Goal: Obtain resource: Obtain resource

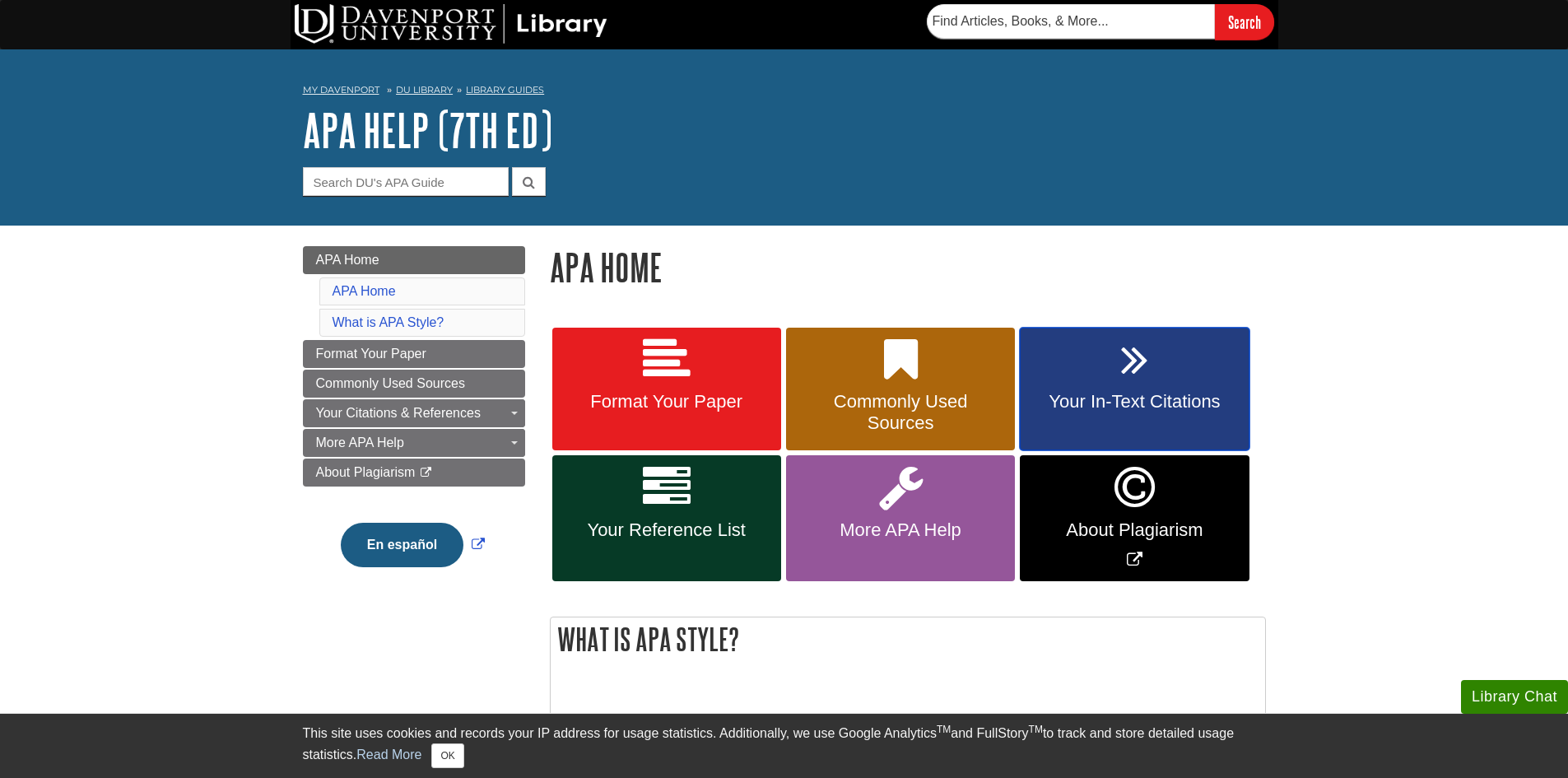
click at [1126, 390] on link "Your In-Text Citations" at bounding box center [1134, 389] width 229 height 124
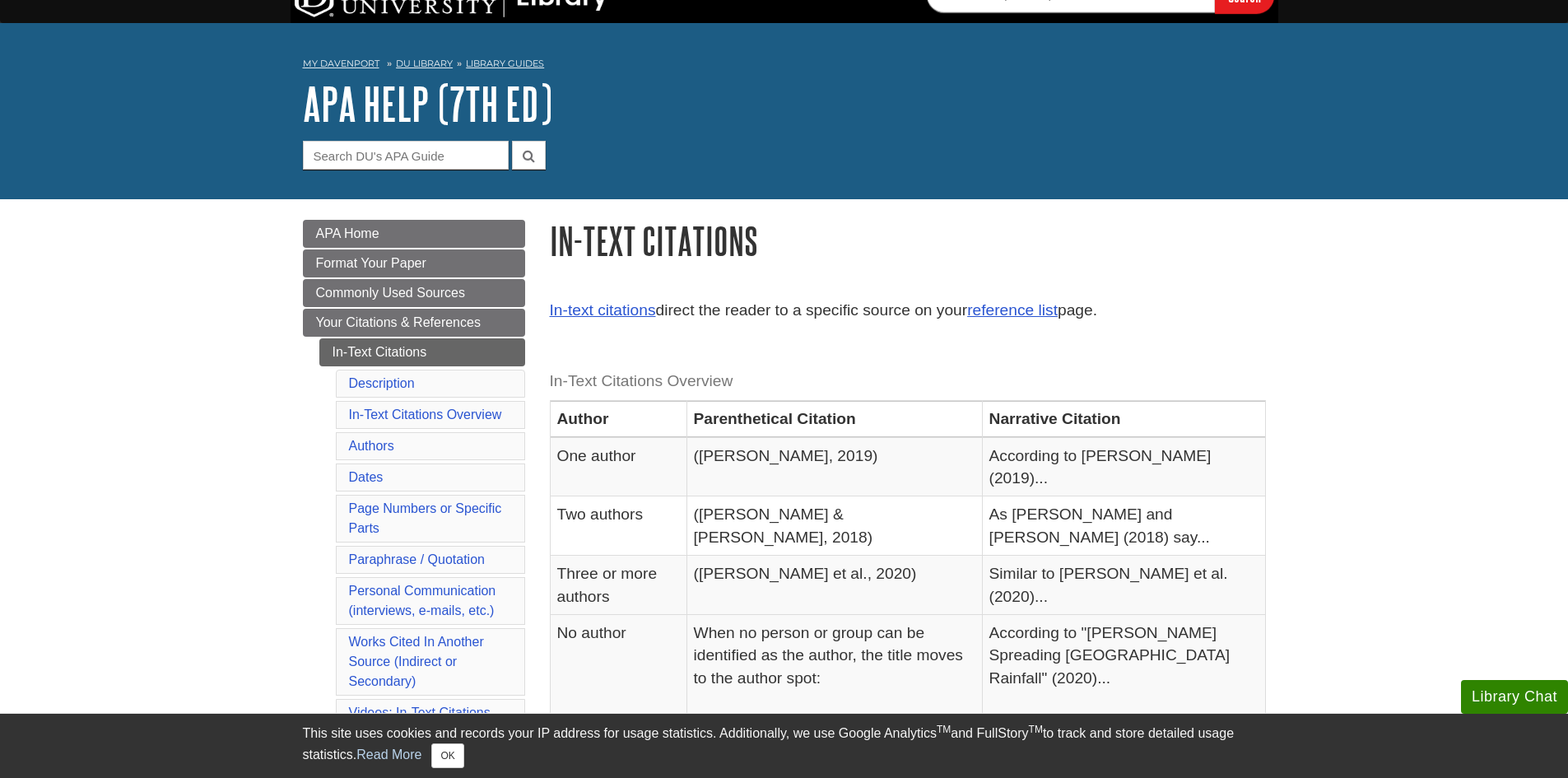
scroll to position [7, 0]
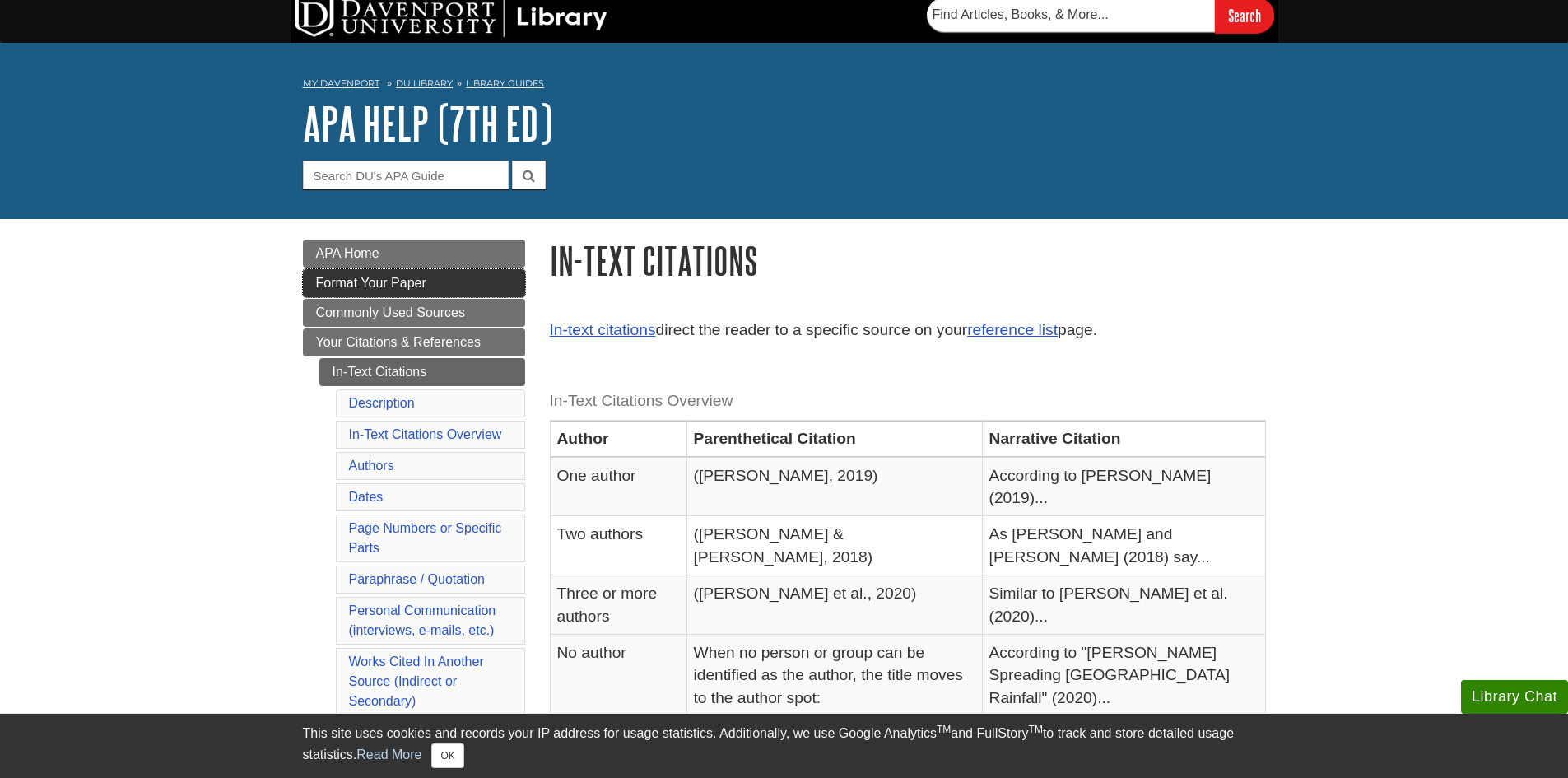
click at [422, 284] on span "Format Your Paper" at bounding box center [371, 283] width 111 height 14
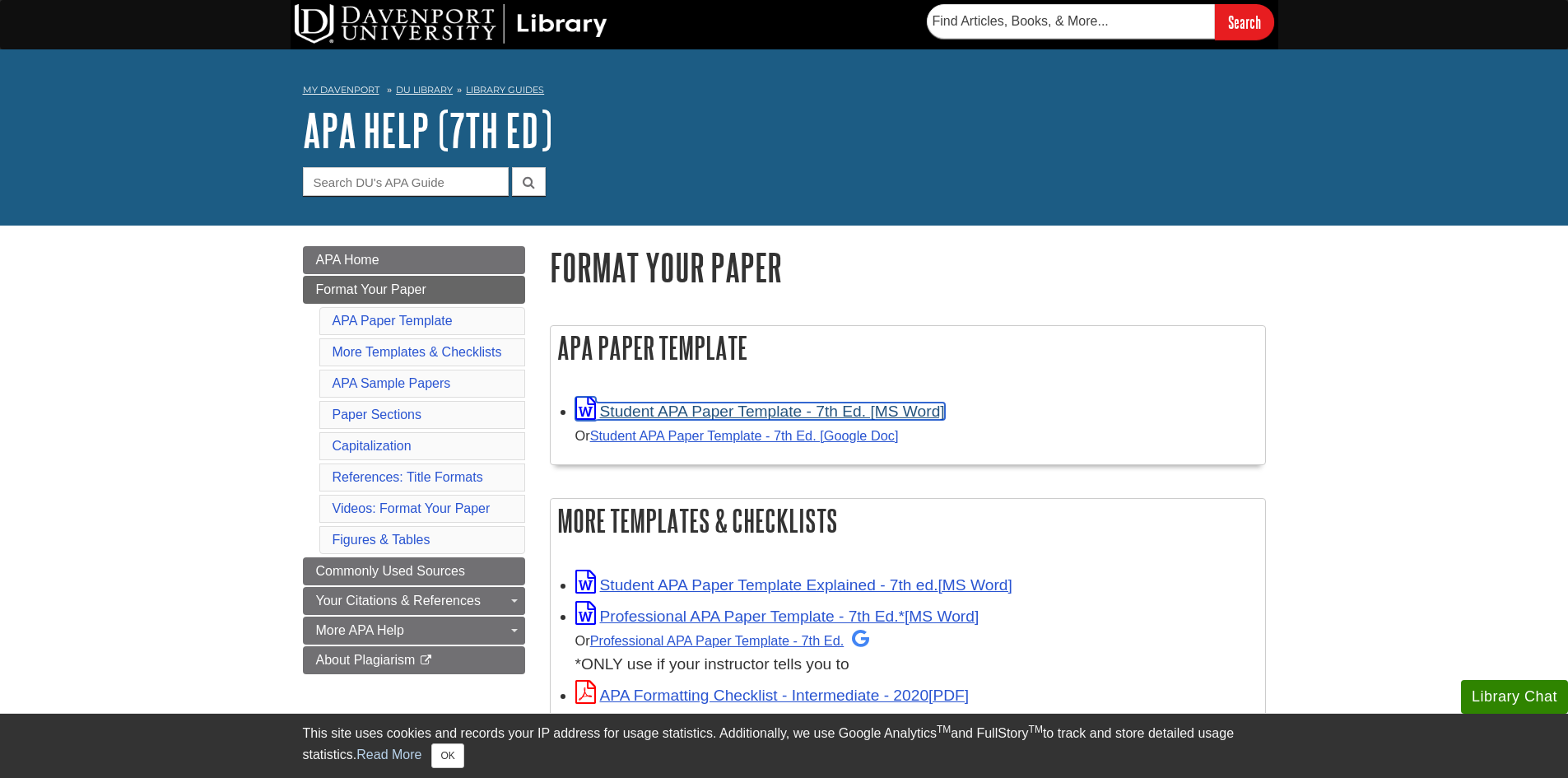
click at [750, 412] on link "Student APA Paper Template - 7th Ed. [MS Word]" at bounding box center [759, 412] width 370 height 18
